Goal: Task Accomplishment & Management: Manage account settings

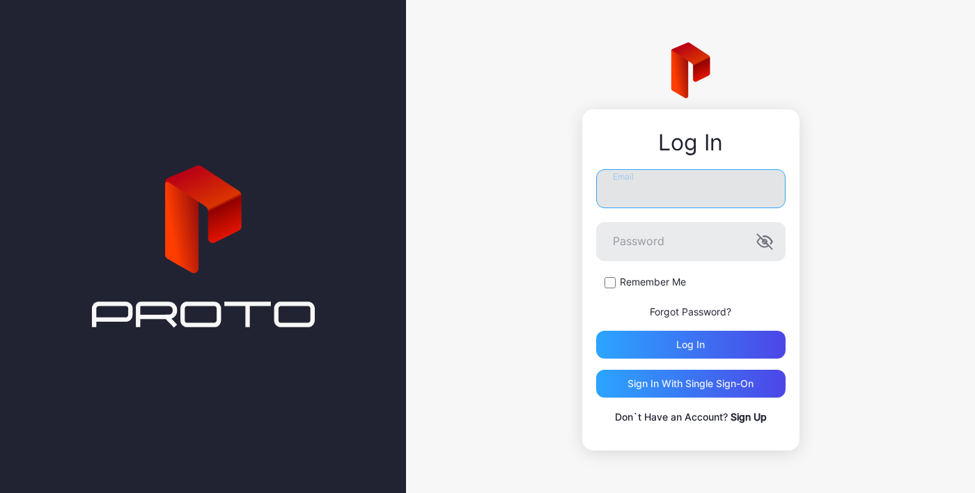
type input "*"
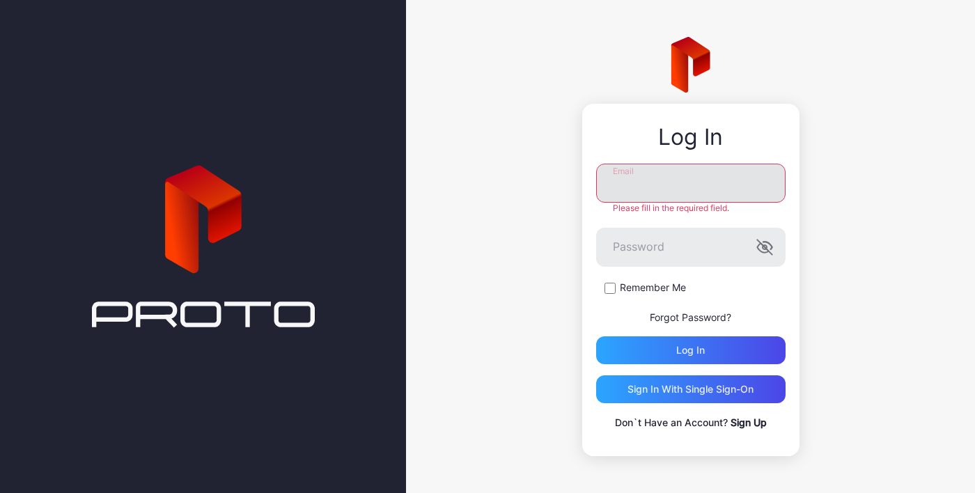
click at [680, 185] on input "Email" at bounding box center [690, 183] width 189 height 39
type input "**********"
click at [691, 350] on div "Log in" at bounding box center [690, 350] width 29 height 11
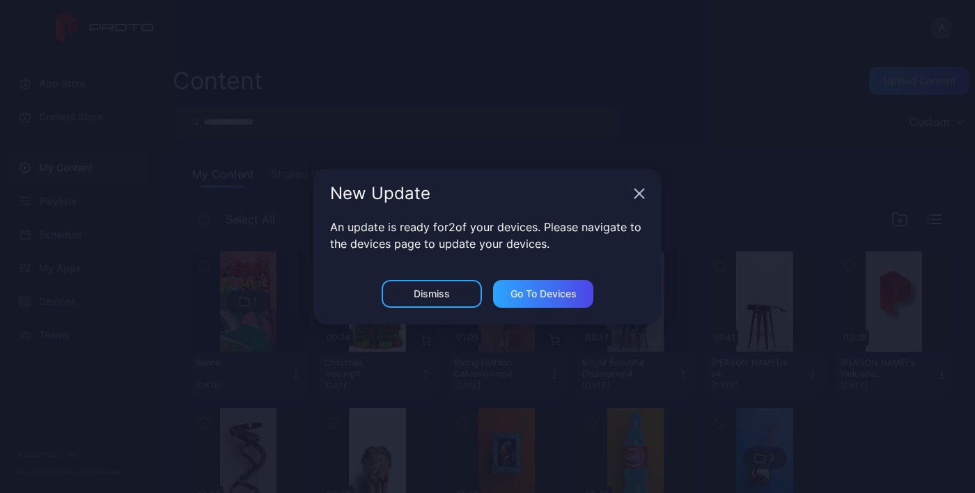
click at [441, 295] on div "Dismiss" at bounding box center [432, 293] width 36 height 11
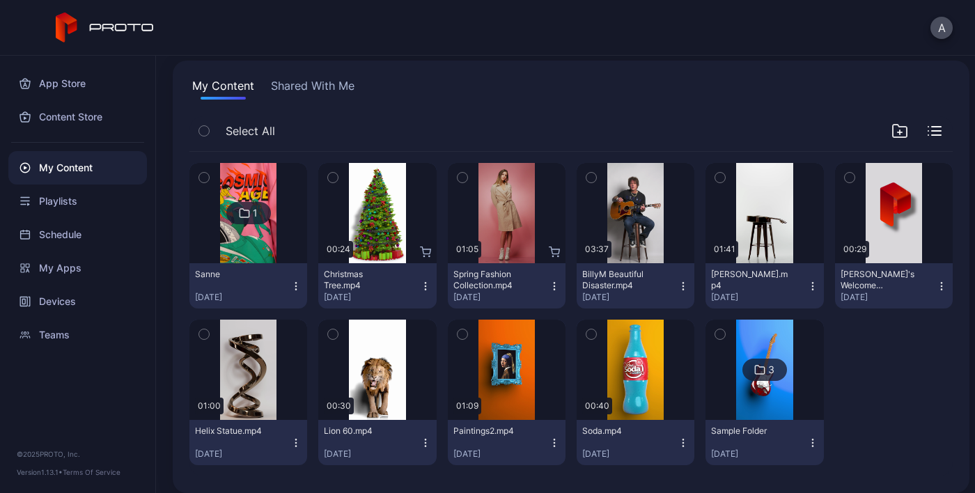
scroll to position [100, 0]
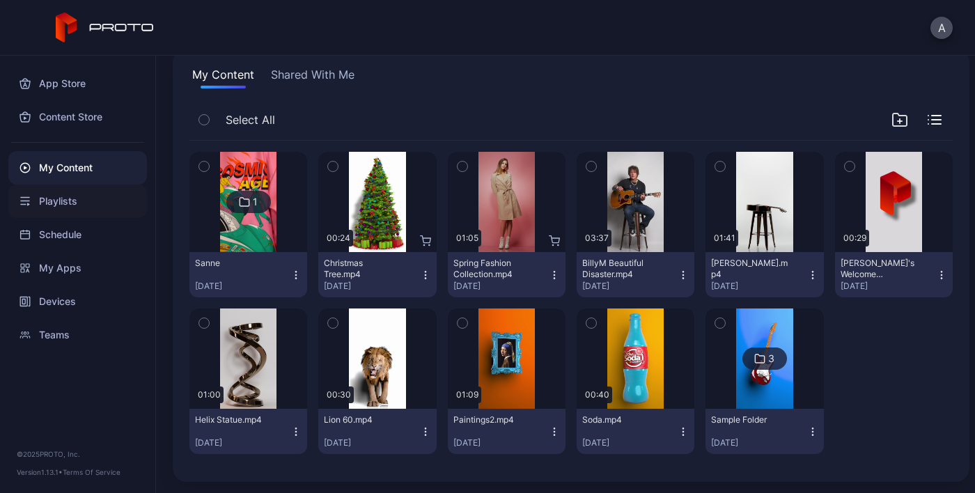
click at [66, 205] on div "Playlists" at bounding box center [77, 201] width 139 height 33
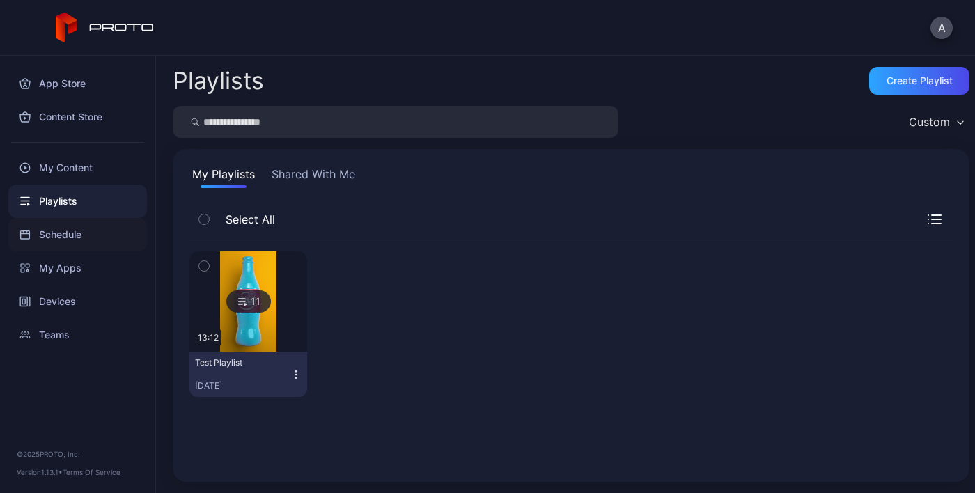
click at [69, 234] on div "Schedule" at bounding box center [77, 234] width 139 height 33
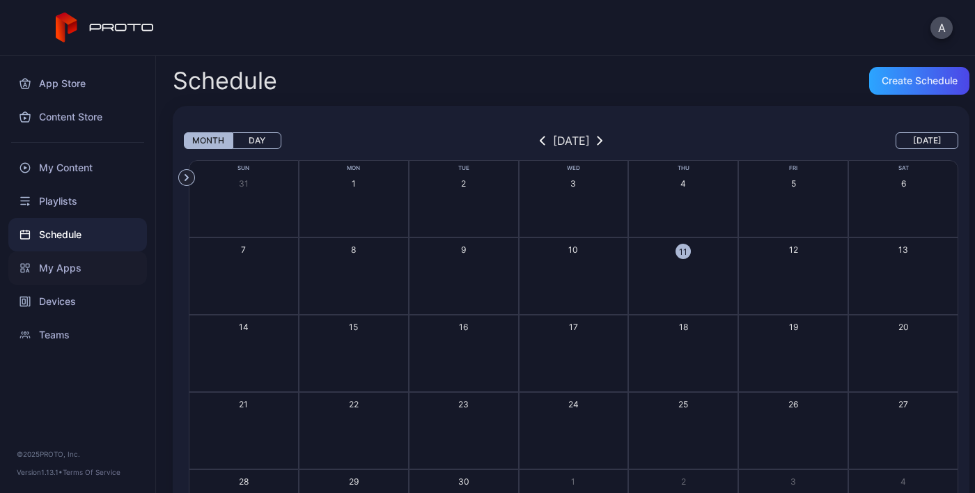
click at [72, 261] on div "My Apps" at bounding box center [77, 267] width 139 height 33
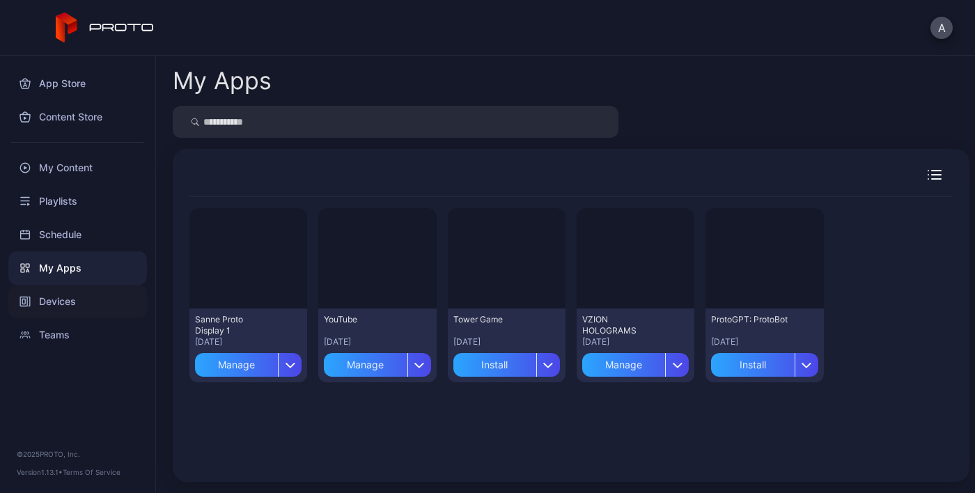
click at [65, 297] on div "Devices" at bounding box center [77, 301] width 139 height 33
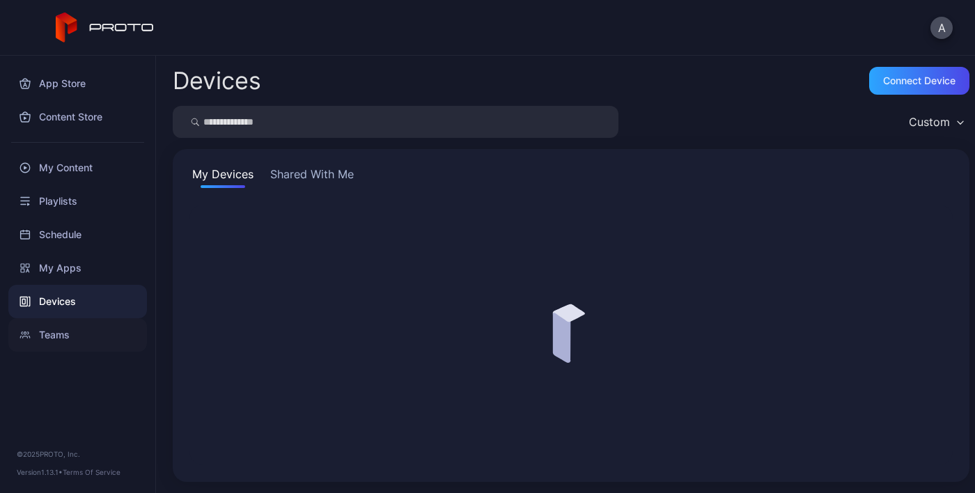
click at [66, 334] on div "Teams" at bounding box center [77, 334] width 139 height 33
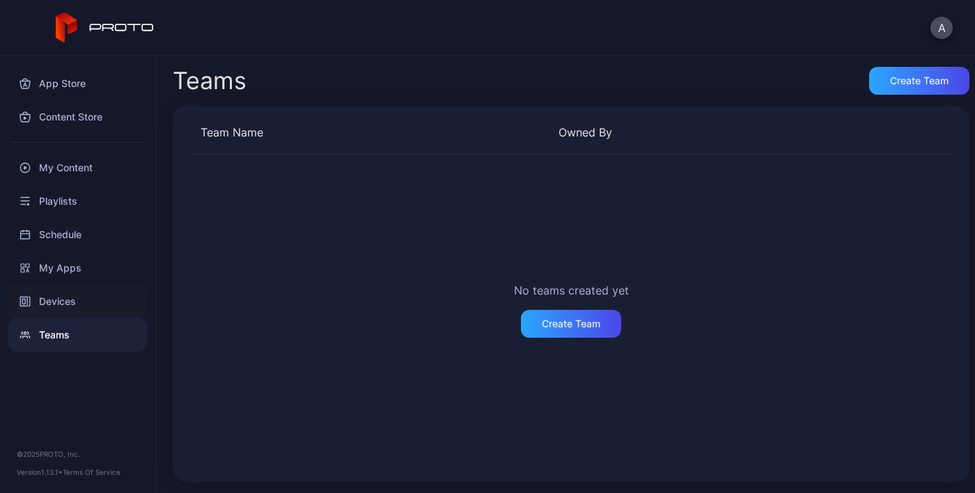
click at [69, 299] on div "Devices" at bounding box center [77, 301] width 139 height 33
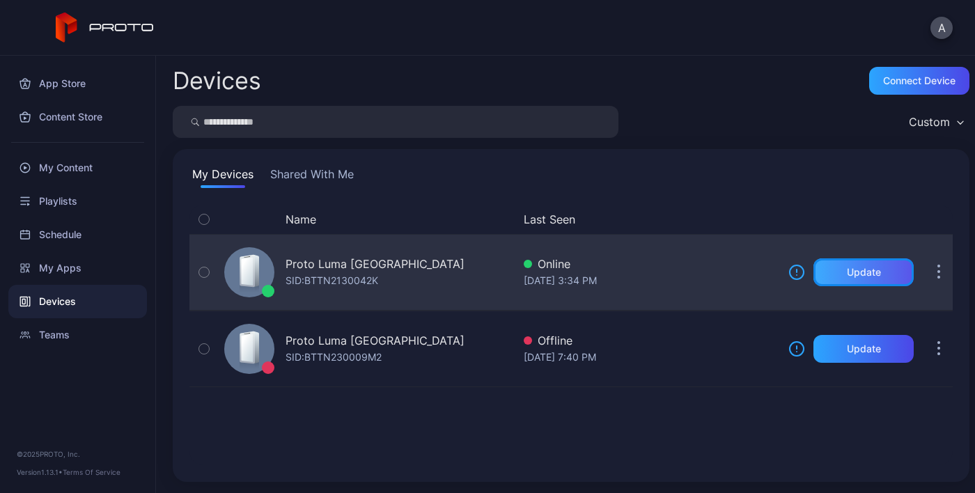
click at [860, 275] on div "Update" at bounding box center [864, 272] width 34 height 11
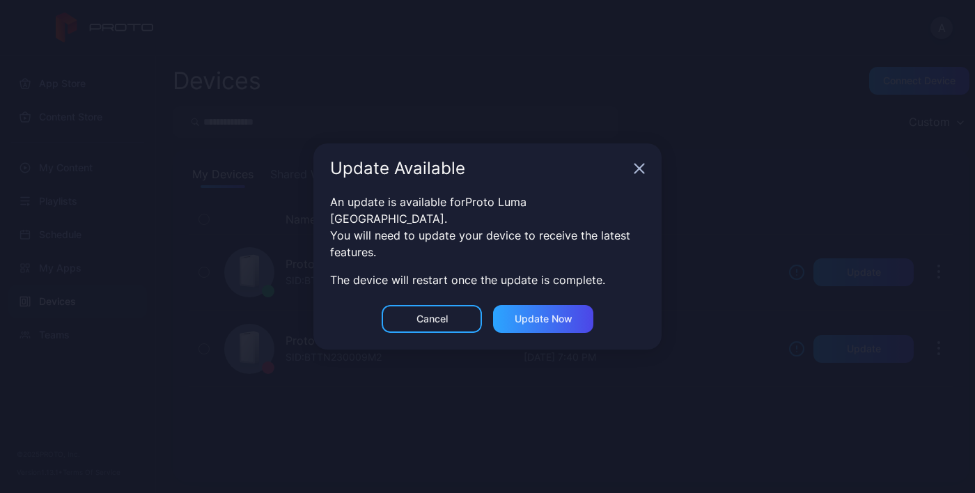
click at [636, 173] on icon "button" at bounding box center [639, 168] width 9 height 9
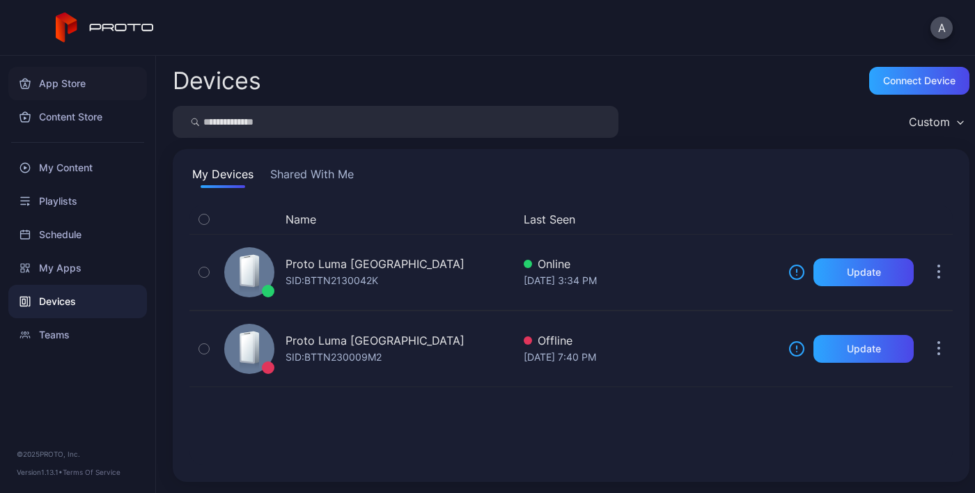
click at [75, 86] on div "App Store" at bounding box center [77, 83] width 139 height 33
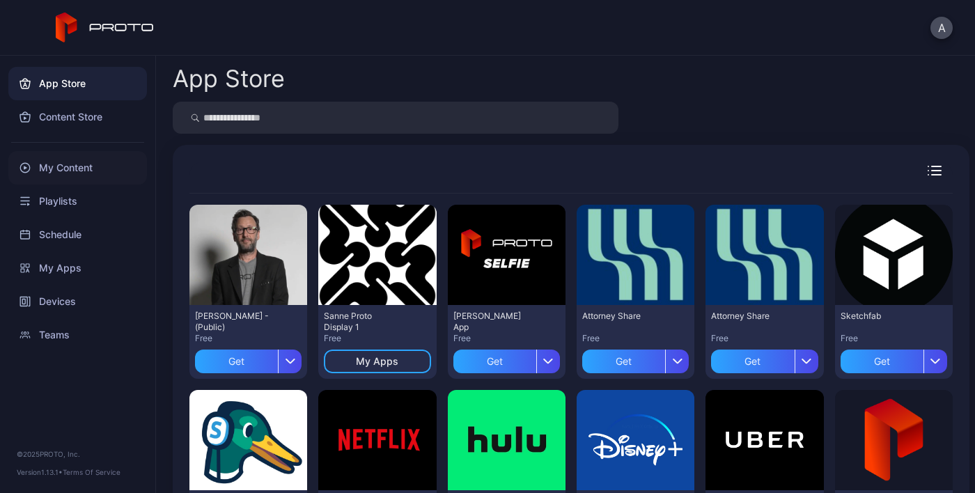
click at [61, 165] on div "My Content" at bounding box center [77, 167] width 139 height 33
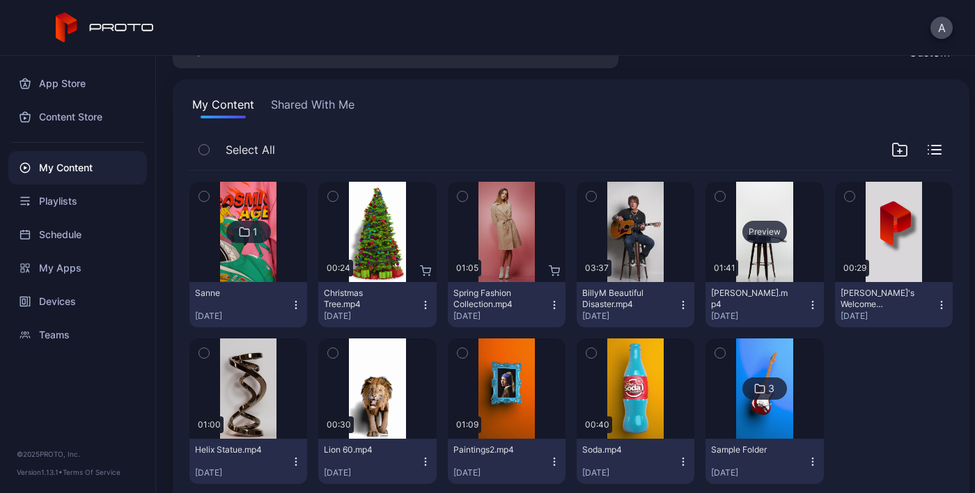
scroll to position [68, 0]
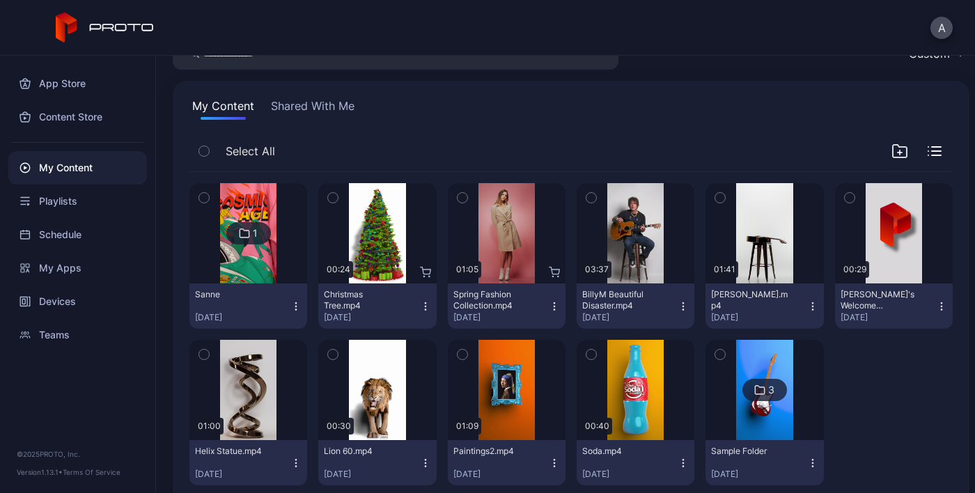
click at [321, 111] on button "Shared With Me" at bounding box center [312, 109] width 89 height 22
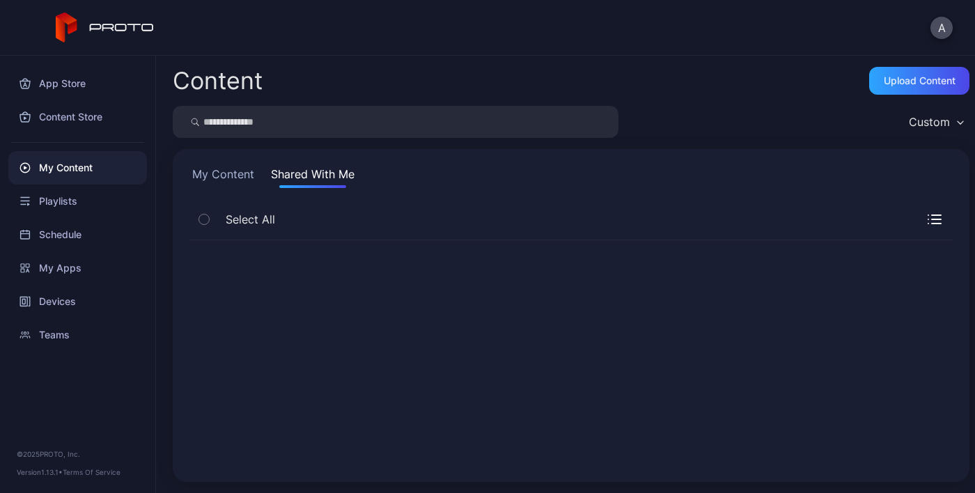
scroll to position [0, 0]
click at [58, 299] on div "Devices" at bounding box center [77, 301] width 139 height 33
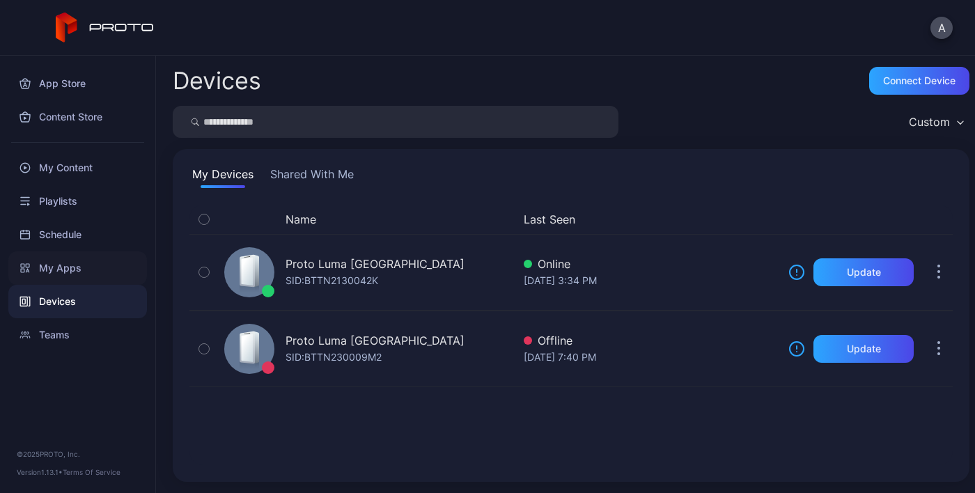
click at [60, 267] on div "My Apps" at bounding box center [77, 267] width 139 height 33
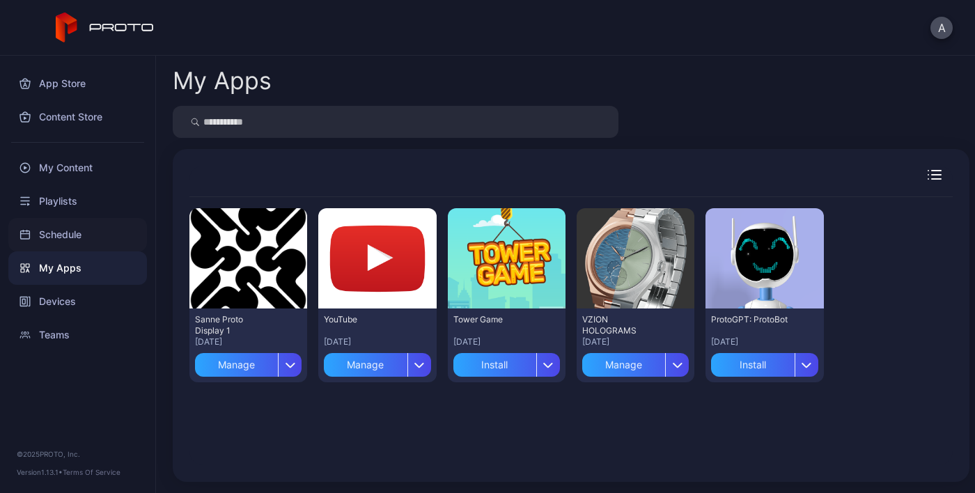
click at [64, 232] on div "Schedule" at bounding box center [77, 234] width 139 height 33
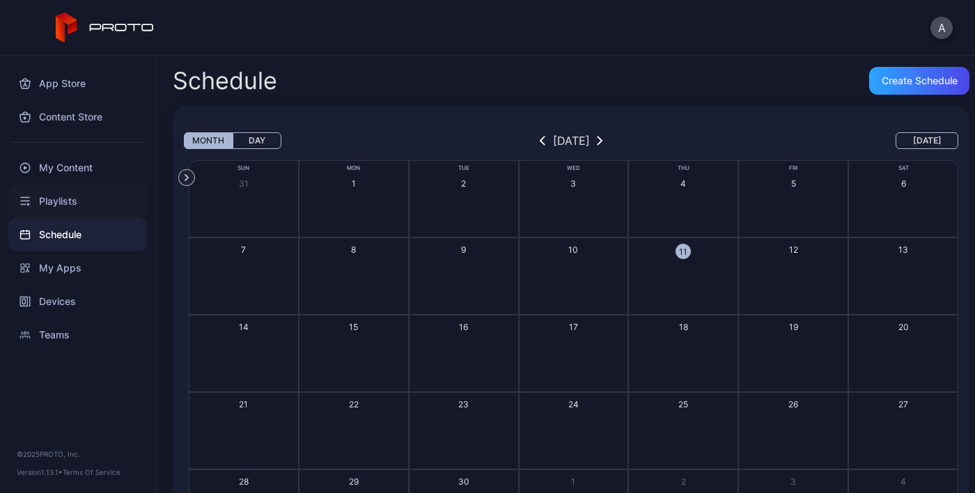
click at [64, 201] on div "Playlists" at bounding box center [77, 201] width 139 height 33
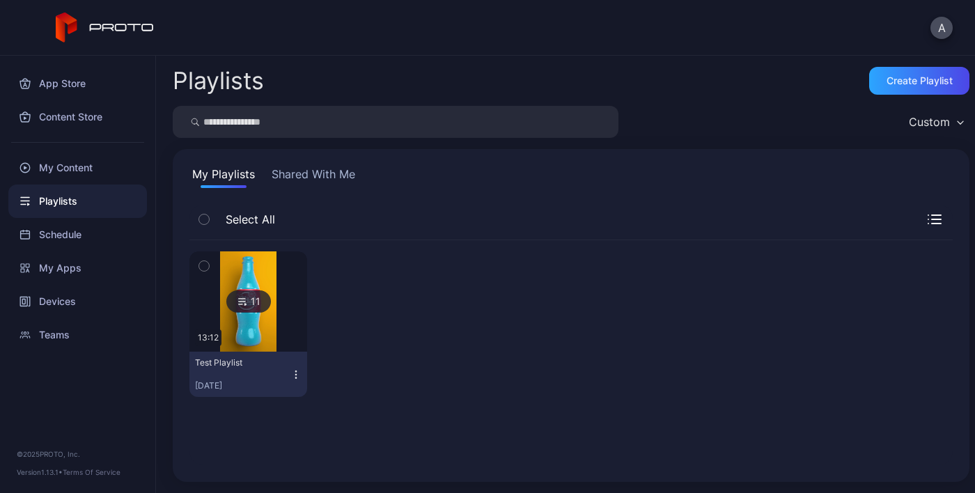
click at [307, 173] on button "Shared With Me" at bounding box center [313, 177] width 89 height 22
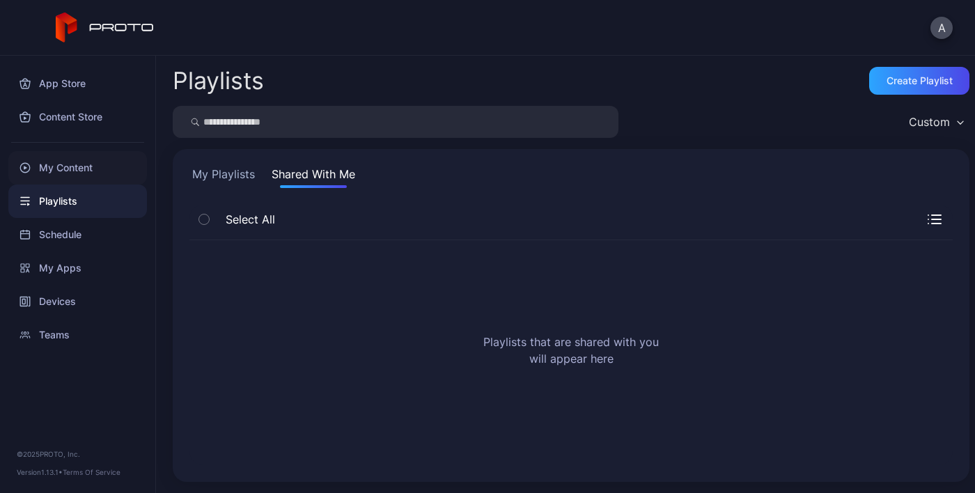
click at [79, 172] on div "My Content" at bounding box center [77, 167] width 139 height 33
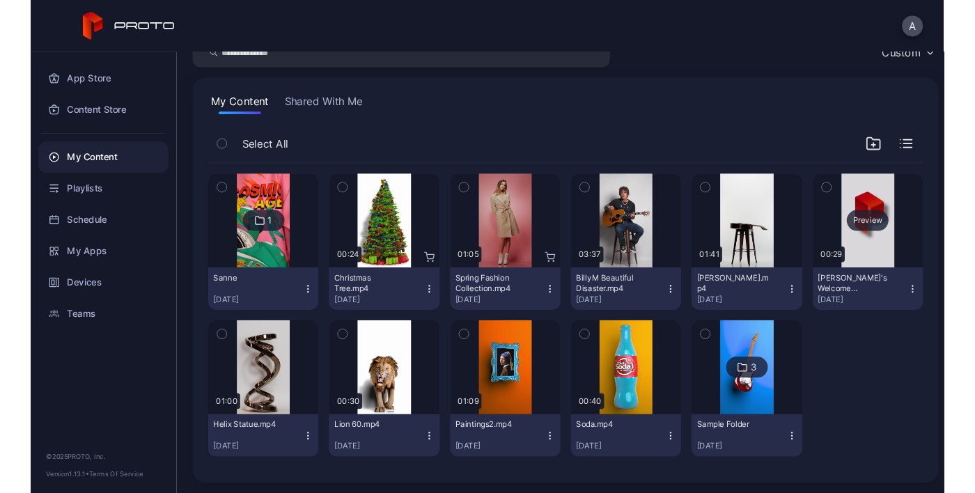
scroll to position [98, 0]
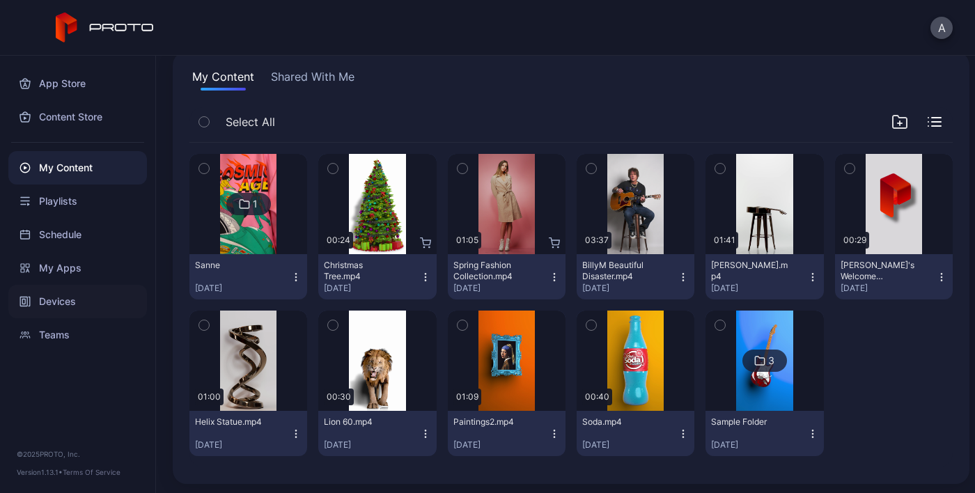
click at [73, 294] on div "Devices" at bounding box center [77, 301] width 139 height 33
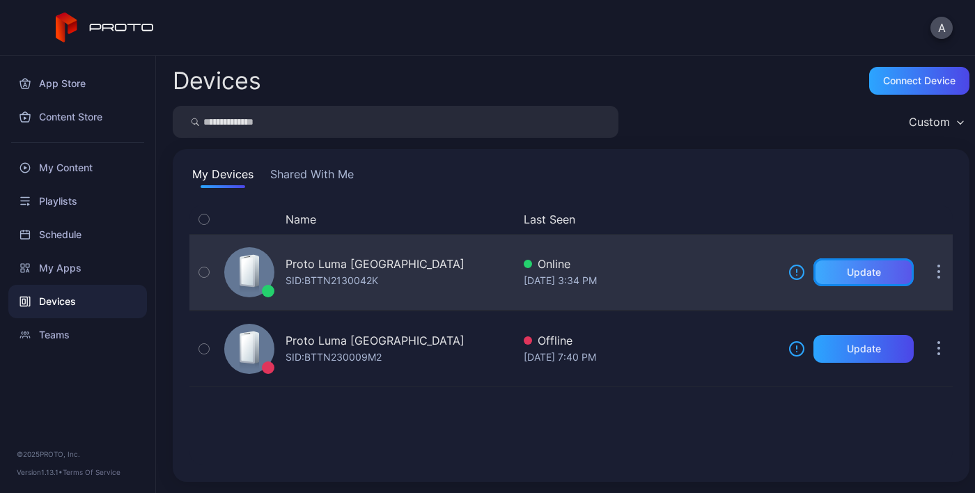
click at [858, 272] on div "Update" at bounding box center [864, 272] width 34 height 11
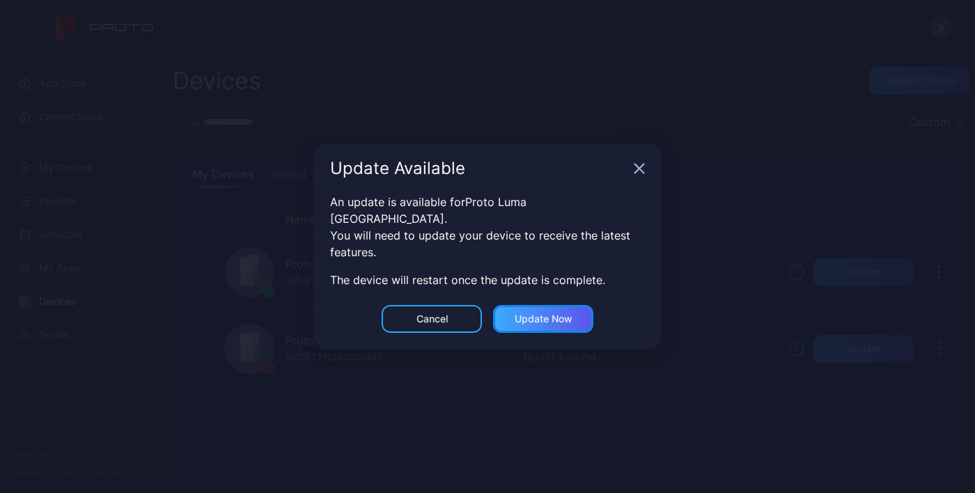
click at [552, 313] on div "Update now" at bounding box center [544, 318] width 58 height 11
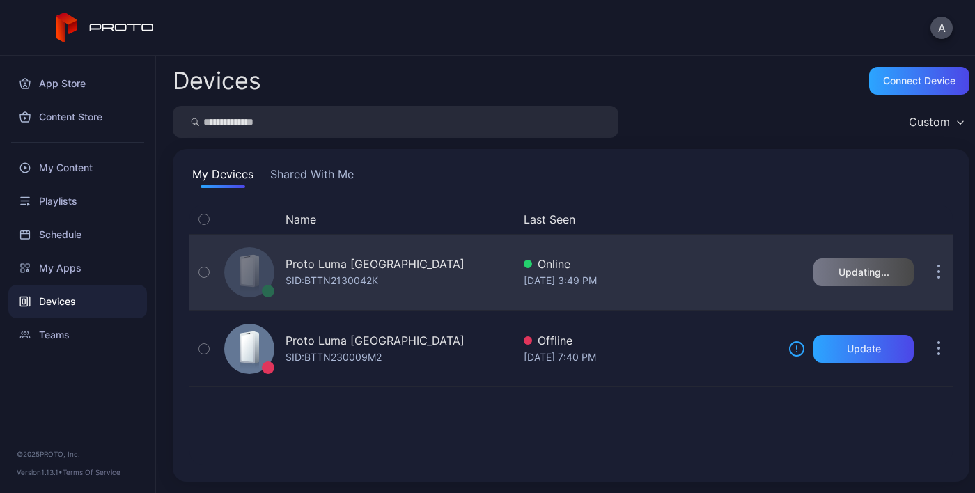
click at [926, 273] on button "button" at bounding box center [939, 272] width 28 height 28
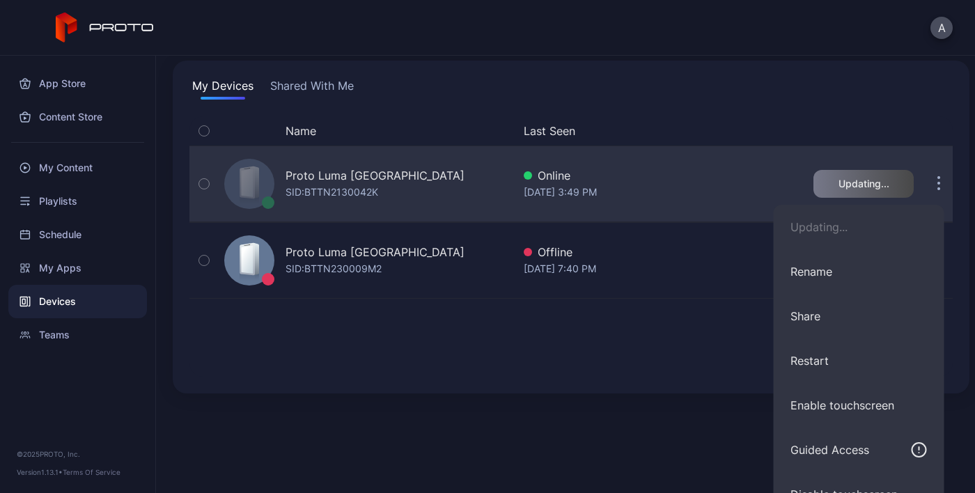
scroll to position [100, 0]
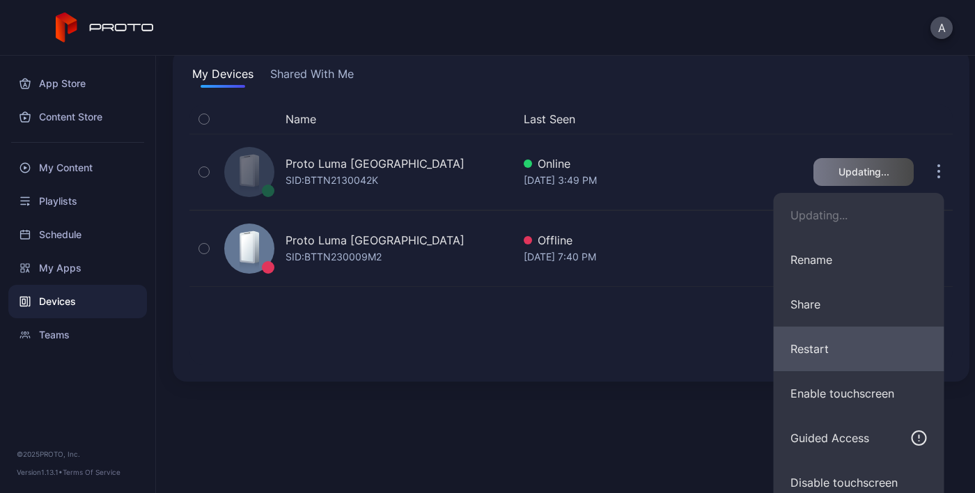
click at [829, 350] on button "Restart" at bounding box center [859, 349] width 171 height 45
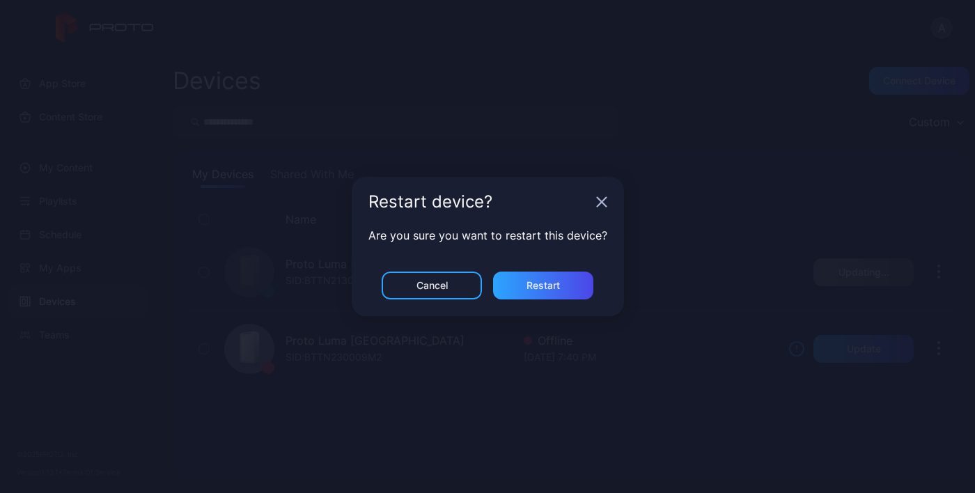
scroll to position [0, 0]
click at [449, 286] on div "Cancel" at bounding box center [432, 286] width 100 height 28
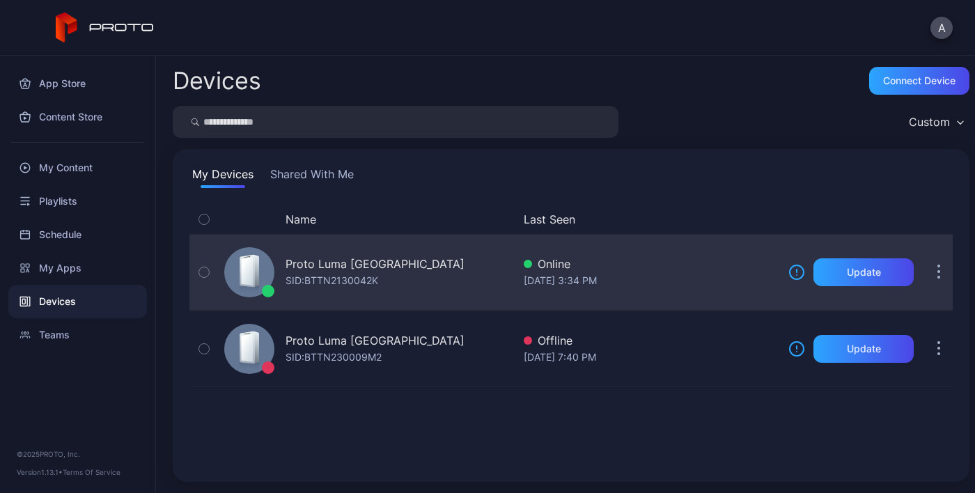
click at [925, 274] on button "button" at bounding box center [939, 272] width 28 height 28
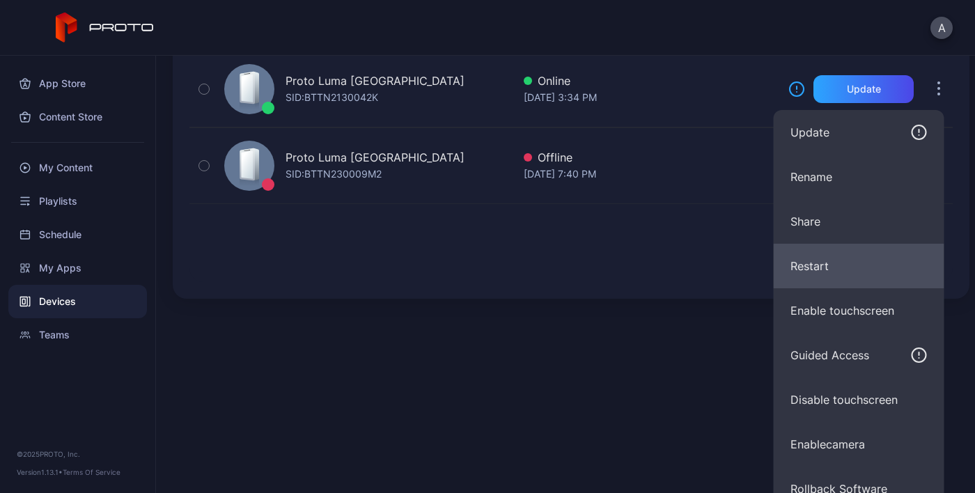
scroll to position [201, 0]
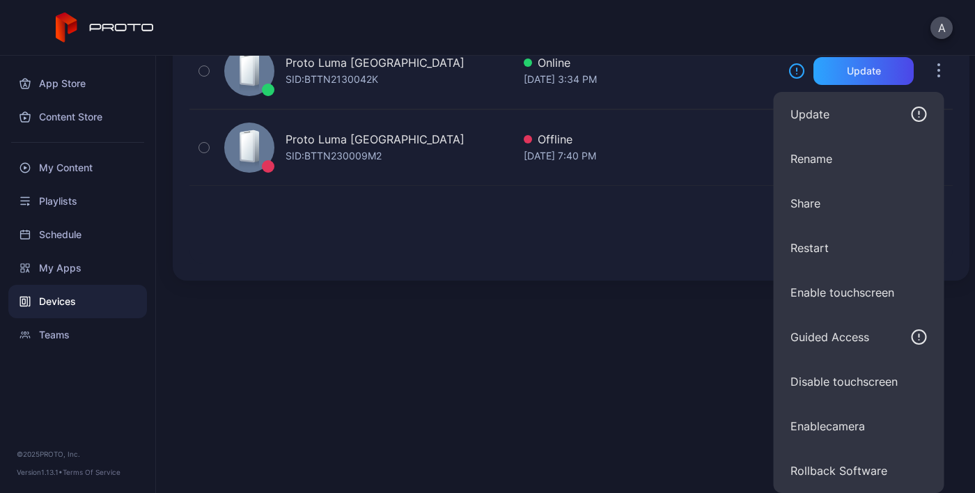
click at [848, 422] on button "Enable camera" at bounding box center [859, 426] width 171 height 45
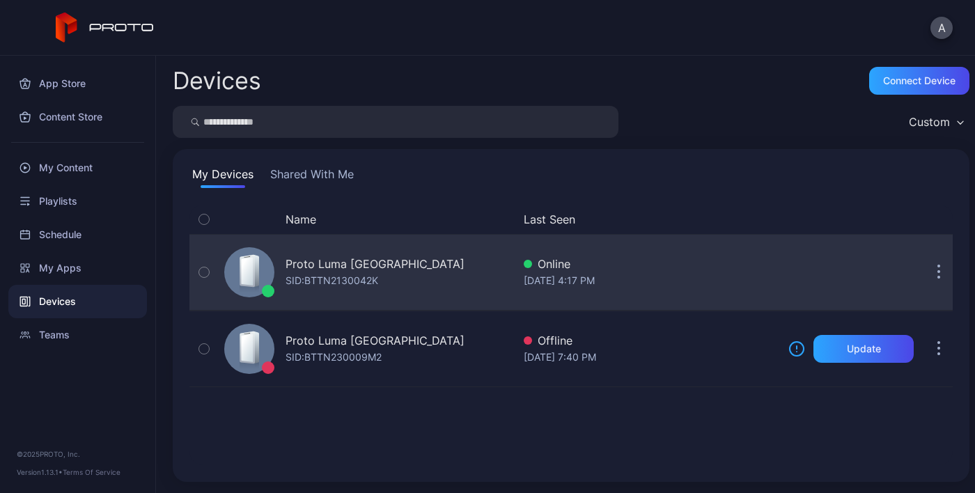
click at [925, 263] on button "button" at bounding box center [939, 272] width 28 height 28
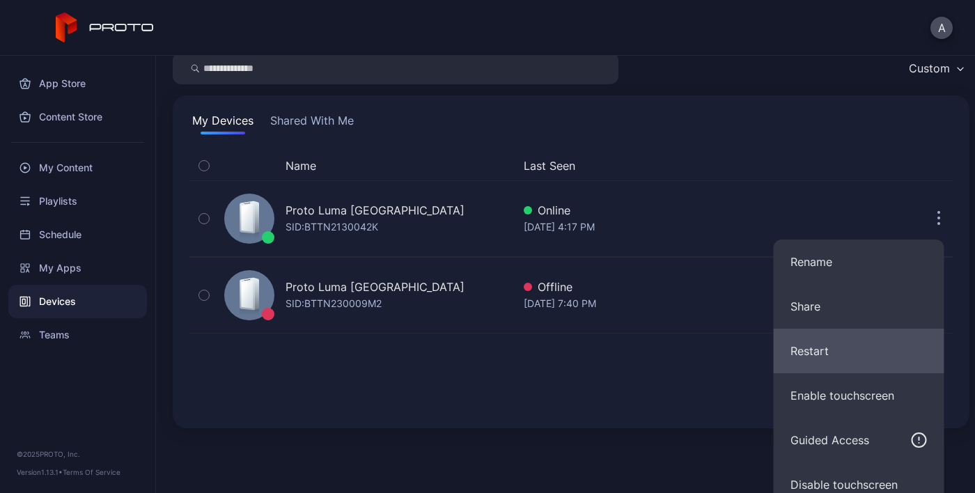
scroll to position [157, 0]
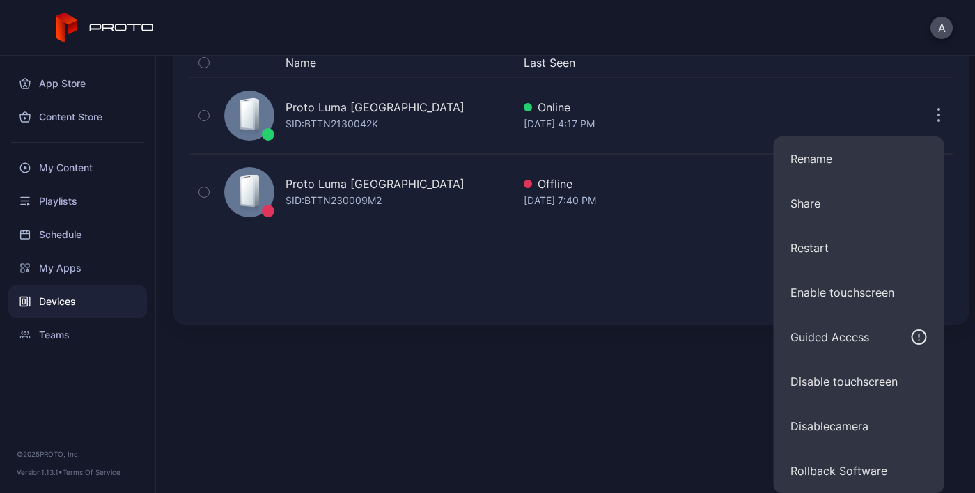
click at [862, 426] on button "Disable camera" at bounding box center [859, 426] width 171 height 45
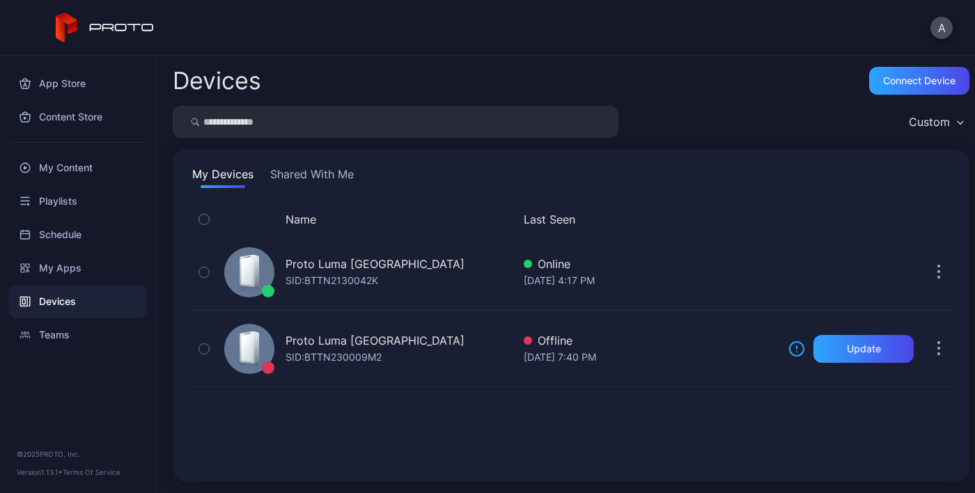
scroll to position [0, 0]
click at [325, 173] on button "Shared With Me" at bounding box center [311, 177] width 89 height 22
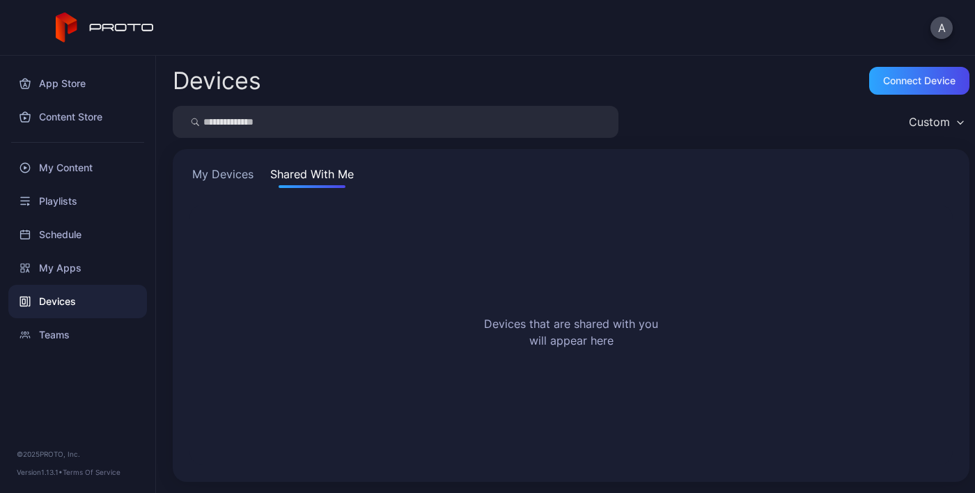
click at [240, 166] on button "My Devices" at bounding box center [222, 177] width 67 height 22
